Goal: Task Accomplishment & Management: Manage account settings

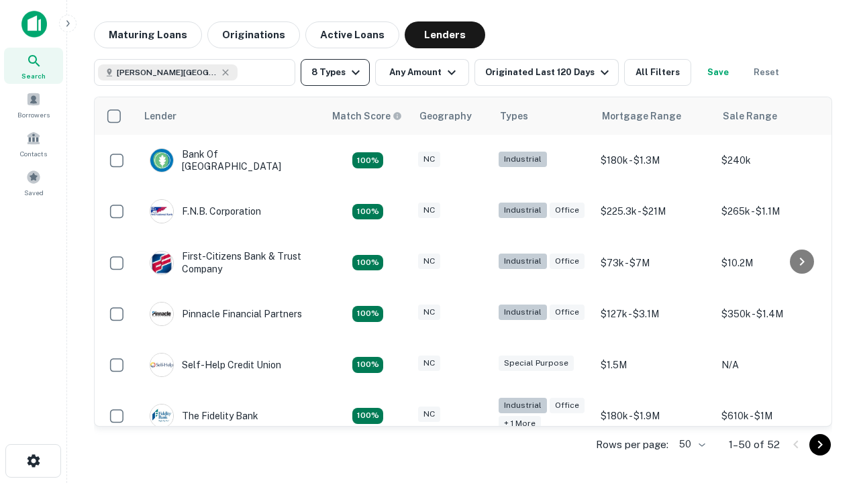
click at [335, 72] on button "8 Types" at bounding box center [334, 72] width 69 height 27
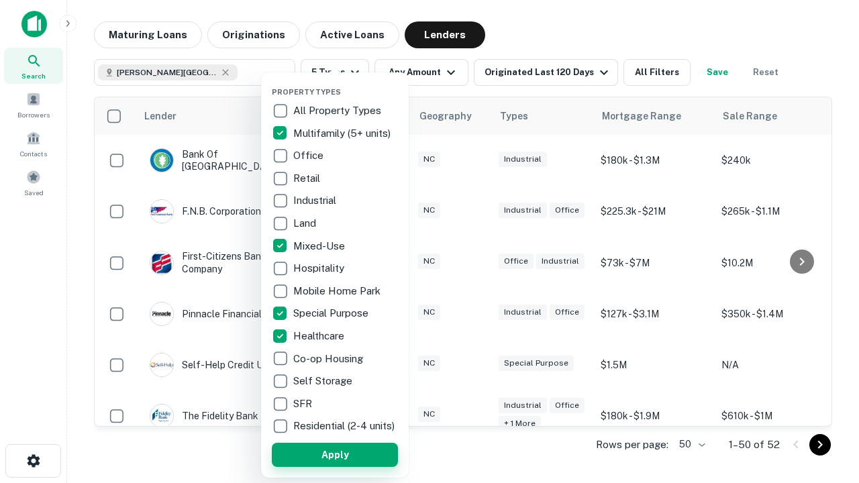
click at [335, 454] on button "Apply" at bounding box center [335, 455] width 126 height 24
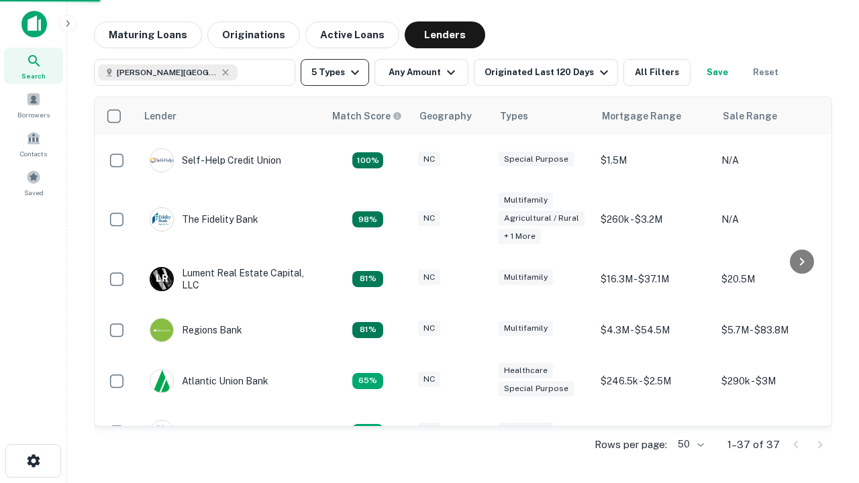
click at [335, 72] on button "5 Types" at bounding box center [334, 72] width 68 height 27
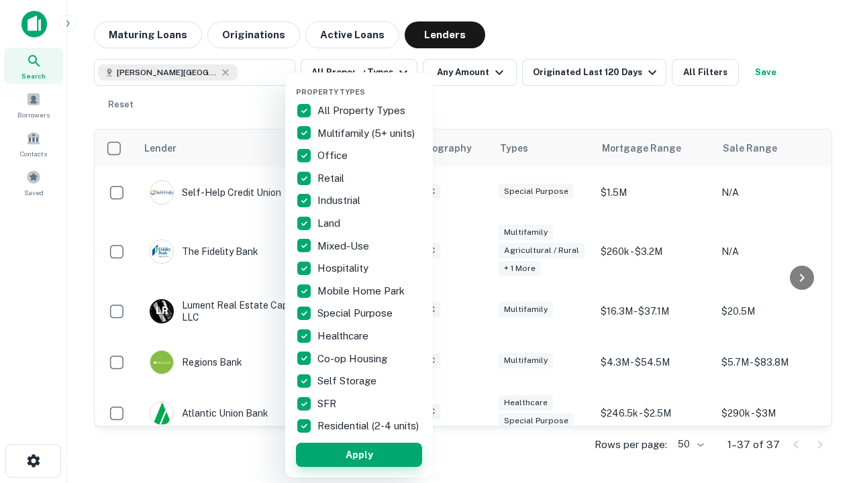
click at [359, 454] on button "Apply" at bounding box center [359, 455] width 126 height 24
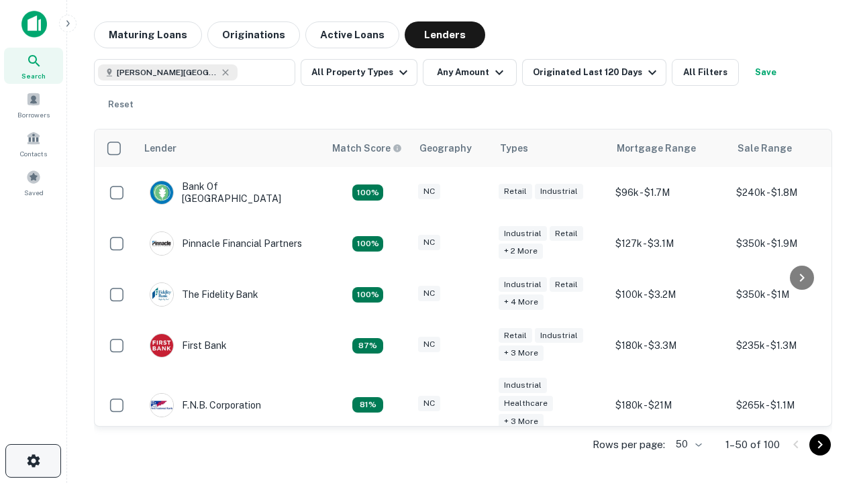
click at [33, 461] on icon "button" at bounding box center [33, 461] width 16 height 16
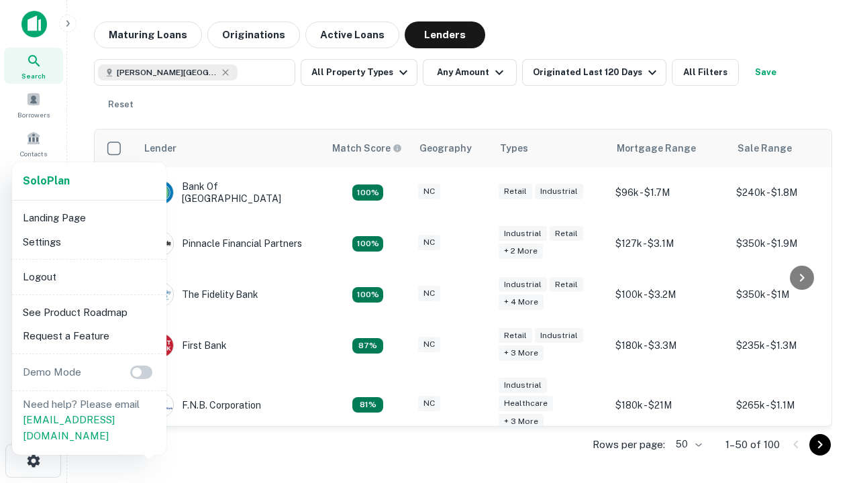
click at [89, 276] on li "Logout" at bounding box center [89, 277] width 144 height 24
